Goal: Information Seeking & Learning: Learn about a topic

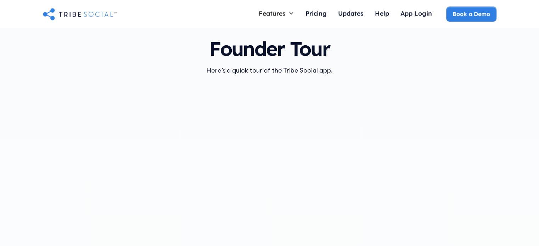
scroll to position [614, 0]
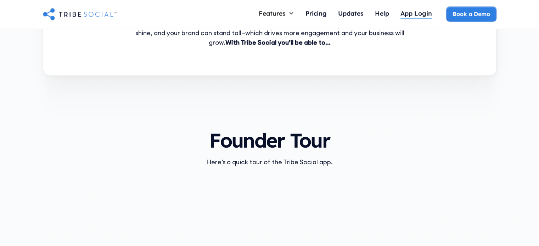
click at [410, 9] on div "App Login" at bounding box center [416, 13] width 32 height 8
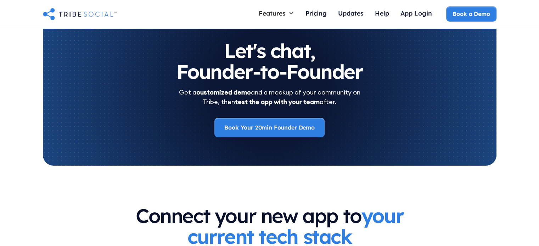
scroll to position [2350, 0]
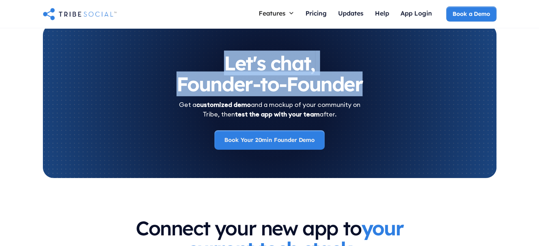
drag, startPoint x: 206, startPoint y: 61, endPoint x: 369, endPoint y: 86, distance: 165.1
click at [369, 86] on h2 "Let's chat, Founder-to-Founder" at bounding box center [269, 74] width 425 height 42
drag, startPoint x: 369, startPoint y: 86, endPoint x: 208, endPoint y: 57, distance: 163.4
click at [208, 57] on h2 "Let's chat, Founder-to-Founder" at bounding box center [269, 74] width 425 height 42
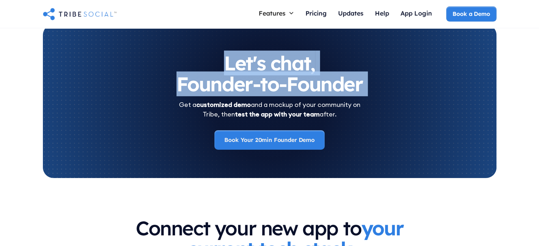
click at [208, 57] on h2 "Let's chat, Founder-to-Founder" at bounding box center [269, 74] width 425 height 42
drag, startPoint x: 208, startPoint y: 57, endPoint x: 359, endPoint y: 82, distance: 152.2
click at [359, 82] on h2 "Let's chat, Founder-to-Founder" at bounding box center [269, 74] width 425 height 42
drag, startPoint x: 359, startPoint y: 82, endPoint x: 231, endPoint y: 58, distance: 129.8
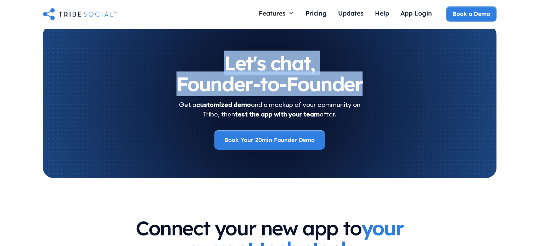
click at [231, 58] on h2 "Let's chat, Founder-to-Founder" at bounding box center [269, 74] width 425 height 42
drag, startPoint x: 231, startPoint y: 58, endPoint x: 343, endPoint y: 78, distance: 113.4
click at [343, 78] on h2 "Let's chat, Founder-to-Founder" at bounding box center [269, 74] width 425 height 42
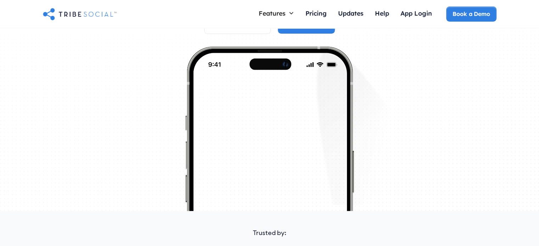
scroll to position [0, 0]
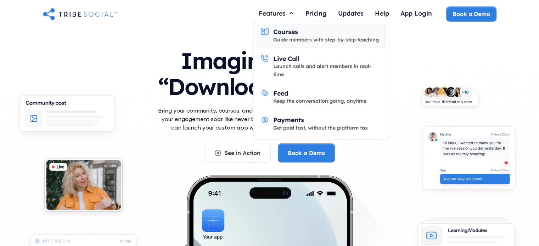
click at [287, 37] on div "Guide members with step-by-step teaching" at bounding box center [326, 40] width 106 height 8
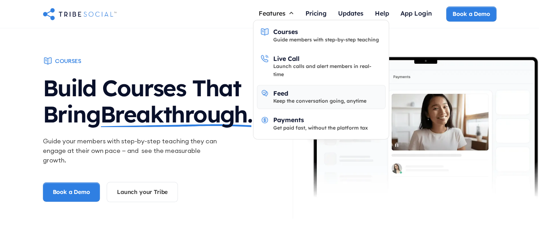
click at [283, 97] on link "Feed Keep the conversation going, anytime" at bounding box center [321, 97] width 129 height 24
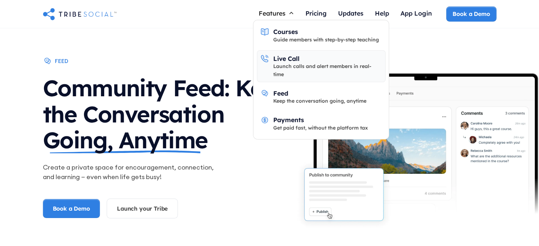
click at [303, 65] on div "Launch calls and alert members in real-time" at bounding box center [327, 70] width 108 height 16
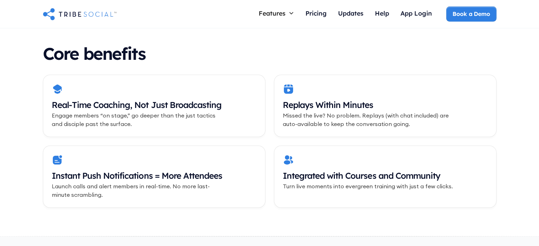
scroll to position [248, 0]
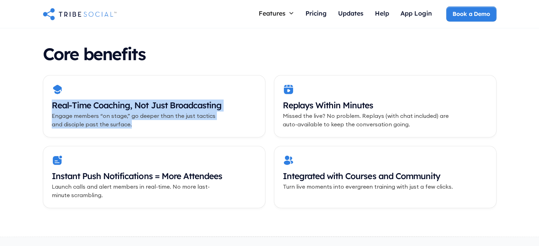
drag, startPoint x: 50, startPoint y: 109, endPoint x: 222, endPoint y: 122, distance: 172.6
click at [222, 122] on div "Real-Time Coaching, Not Just Broadcasting Engage members “on stage,” go deeper …" at bounding box center [154, 106] width 222 height 62
click at [222, 122] on div "Real-Time Coaching, Not Just Broadcasting Engage members “on stage,” go deeper …" at bounding box center [154, 114] width 205 height 29
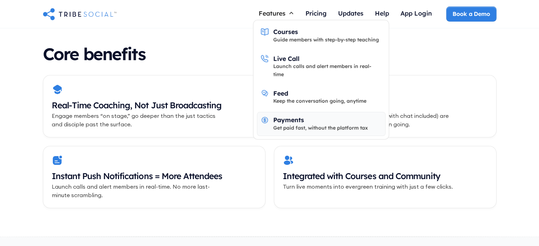
click at [298, 116] on div "Payments" at bounding box center [288, 120] width 31 height 8
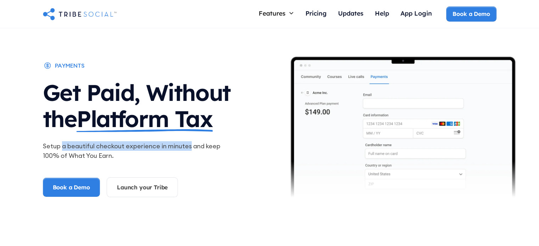
drag, startPoint x: 63, startPoint y: 142, endPoint x: 191, endPoint y: 144, distance: 127.9
click at [191, 144] on p "Setup a beautiful checkout experience in minutes and keep 100% of What You Earn." at bounding box center [133, 150] width 181 height 19
click at [187, 147] on p "Setup a beautiful checkout experience in minutes and keep 100% of What You Earn." at bounding box center [133, 150] width 181 height 19
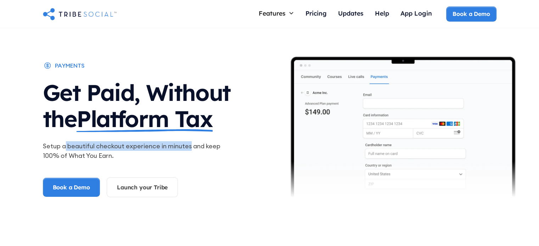
drag, startPoint x: 187, startPoint y: 147, endPoint x: 64, endPoint y: 150, distance: 123.3
click at [64, 150] on p "Setup a beautiful checkout experience in minutes and keep 100% of What You Earn." at bounding box center [133, 150] width 181 height 19
click at [134, 89] on h1 "Get Paid, Without the Platform Tax" at bounding box center [156, 104] width 227 height 63
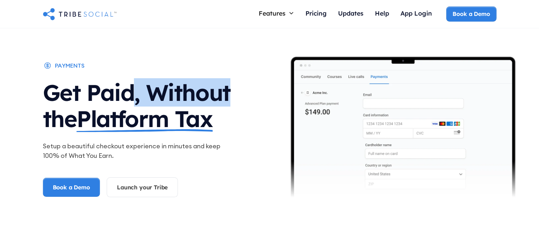
drag, startPoint x: 134, startPoint y: 89, endPoint x: 177, endPoint y: 89, distance: 43.2
click at [177, 89] on h1 "Get Paid, Without the Platform Tax" at bounding box center [156, 104] width 227 height 63
click at [134, 89] on h1 "Get Paid, Without the Platform Tax" at bounding box center [156, 104] width 227 height 63
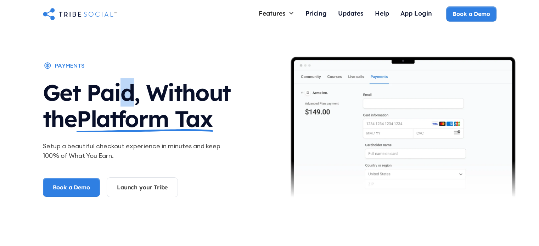
drag, startPoint x: 118, startPoint y: 89, endPoint x: 128, endPoint y: 89, distance: 9.9
click at [128, 89] on h1 "Get Paid, Without the Platform Tax" at bounding box center [156, 104] width 227 height 63
click at [124, 89] on h1 "Get Paid, Without the Platform Tax" at bounding box center [156, 104] width 227 height 63
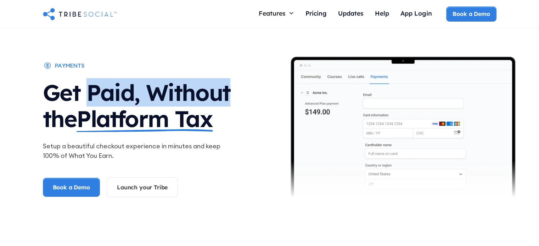
drag, startPoint x: 124, startPoint y: 89, endPoint x: 190, endPoint y: 90, distance: 66.3
click at [190, 90] on h1 "Get Paid, Without the Platform Tax" at bounding box center [156, 104] width 227 height 63
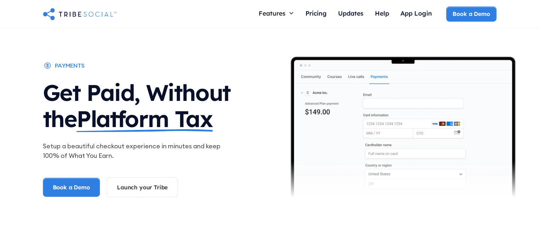
click at [218, 43] on div "payments Get Paid, Without the Platform Tax Setup a beautiful checkout experien…" at bounding box center [269, 137] width 453 height 219
click at [176, 109] on span "Platform Tax" at bounding box center [145, 119] width 136 height 26
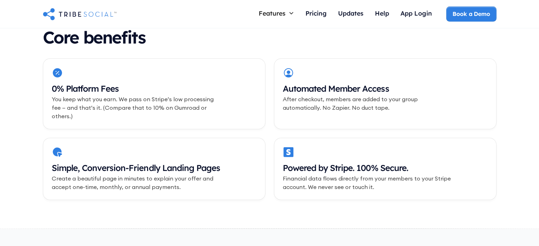
scroll to position [35, 0]
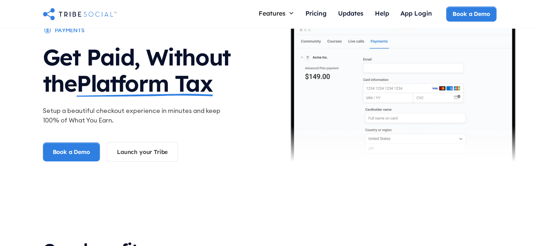
click at [238, 78] on h1 "Get Paid, Without the Platform Tax" at bounding box center [156, 68] width 227 height 63
click at [310, 93] on img at bounding box center [403, 102] width 266 height 162
click at [249, 105] on div "payments Get Paid, Without the Platform Tax Setup a beautiful checkout experien…" at bounding box center [156, 102] width 227 height 153
click at [224, 93] on h1 "Get Paid, Without the Platform Tax" at bounding box center [156, 68] width 227 height 63
click at [209, 96] on h1 "Get Paid, Without the Platform Tax" at bounding box center [156, 68] width 227 height 63
